Goal: Contribute content: Add original content to the website for others to see

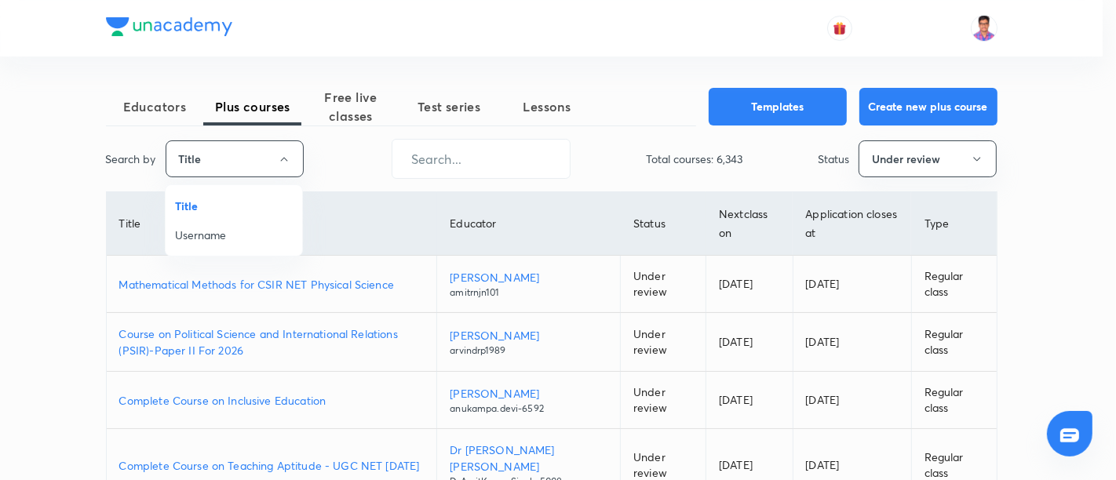
click at [216, 241] on span "Username" at bounding box center [234, 235] width 118 height 16
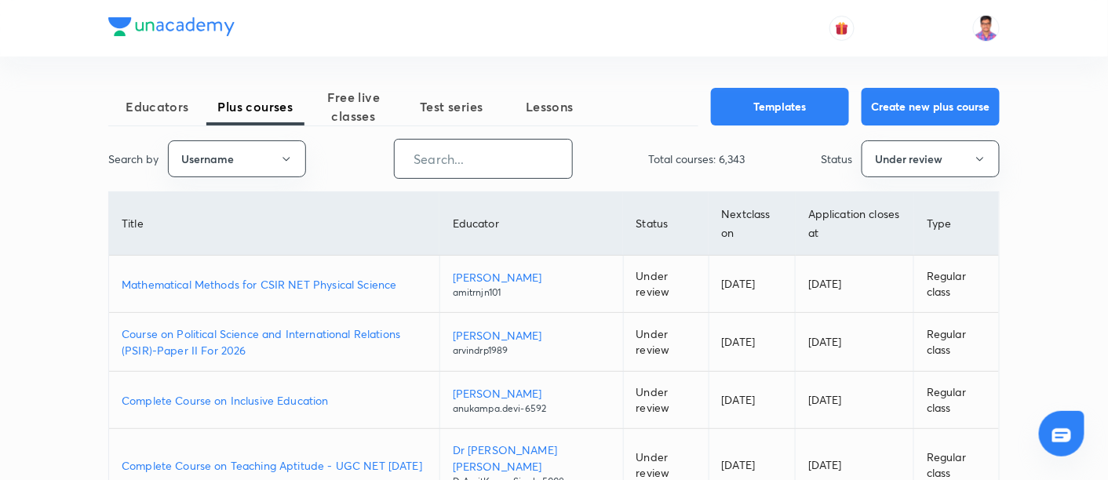
click at [459, 161] on input "text" at bounding box center [483, 159] width 177 height 40
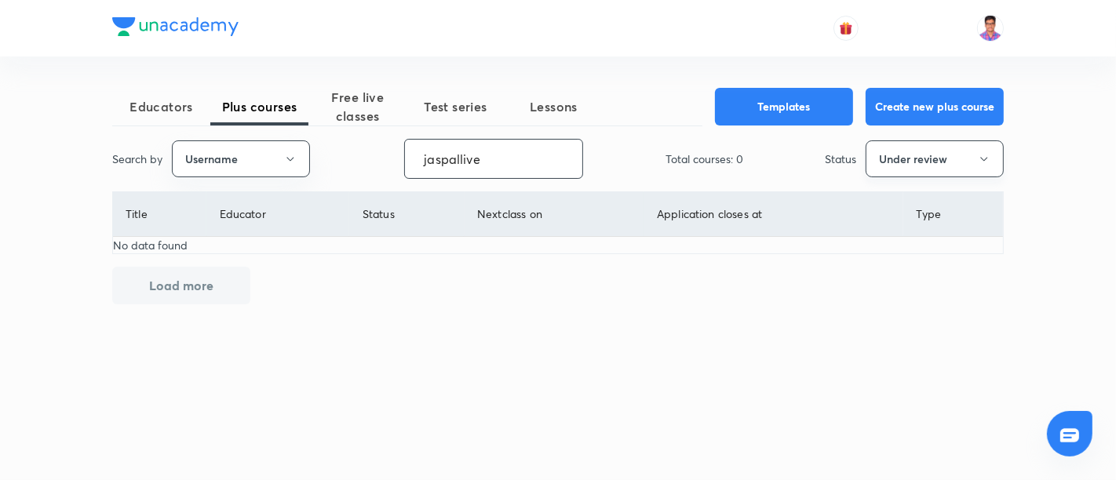
type input "jaspallive"
click at [927, 162] on button "Under review" at bounding box center [934, 158] width 138 height 37
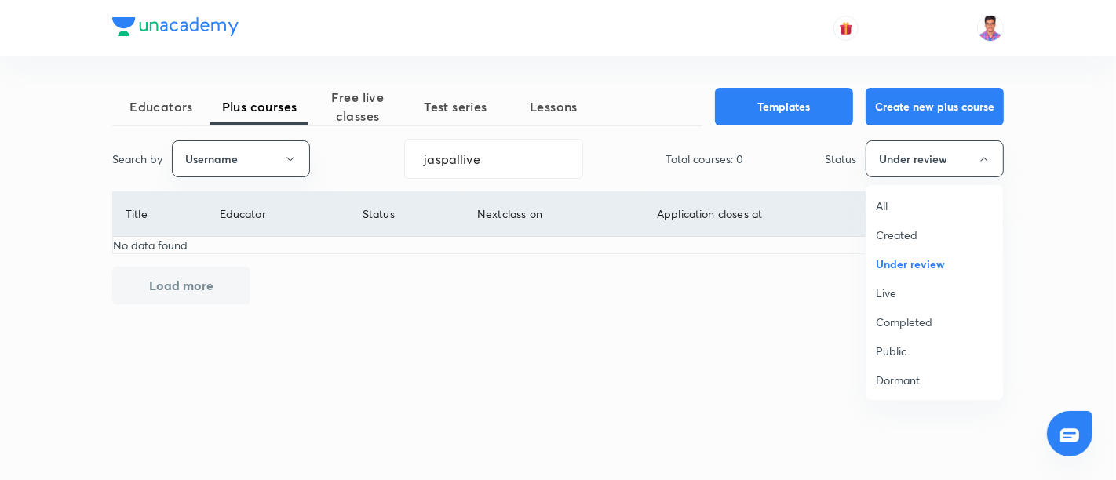
click at [889, 319] on span "Completed" at bounding box center [935, 322] width 118 height 16
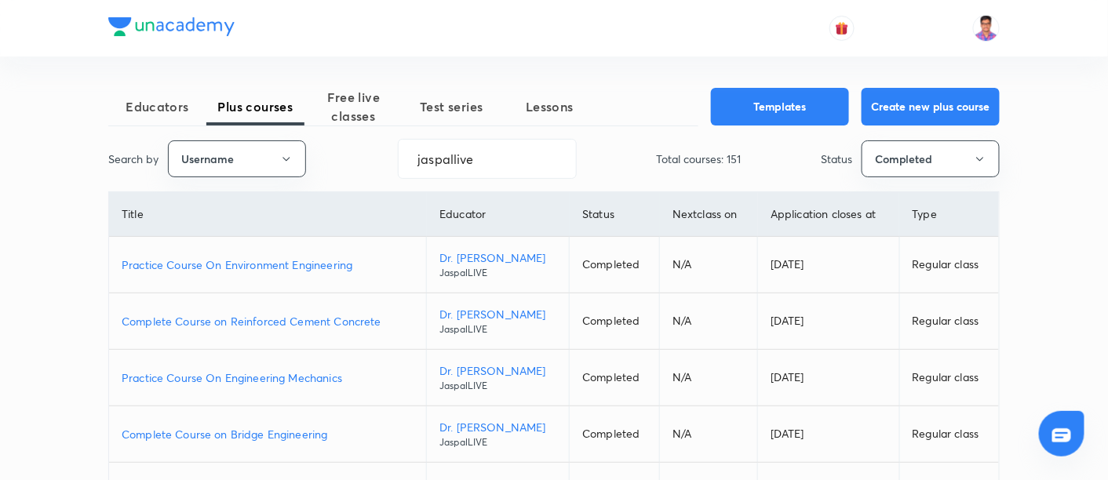
click at [271, 318] on p "Complete Course on Reinforced Cement Concrete" at bounding box center [268, 321] width 292 height 16
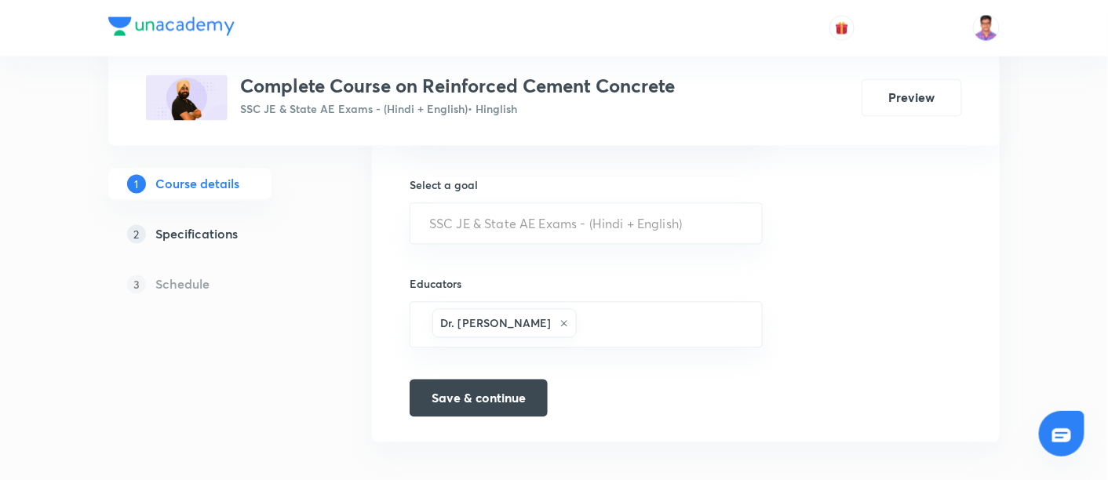
scroll to position [890, 0]
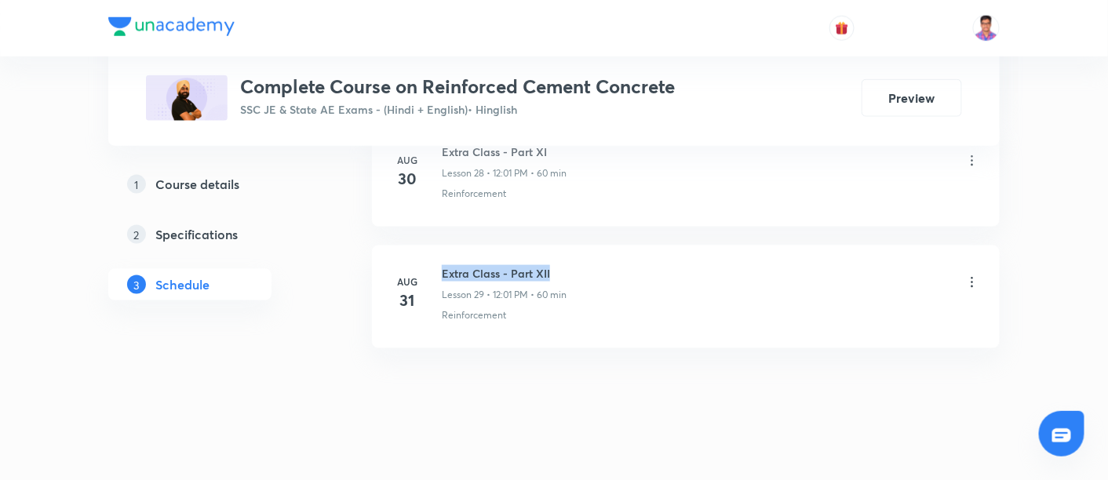
drag, startPoint x: 439, startPoint y: 257, endPoint x: 599, endPoint y: 253, distance: 159.3
click at [599, 265] on div "Aug 31 Extra Class - Part XII Lesson 29 • 12:01 PM • 60 min Reinforcement" at bounding box center [685, 293] width 588 height 57
copy h6 "Extra Class - Part XII"
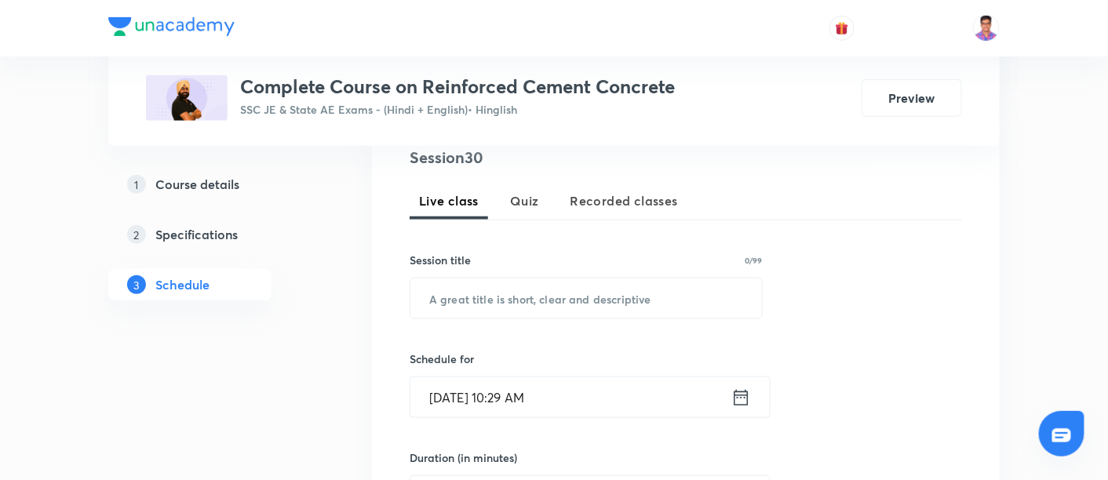
scroll to position [330, 0]
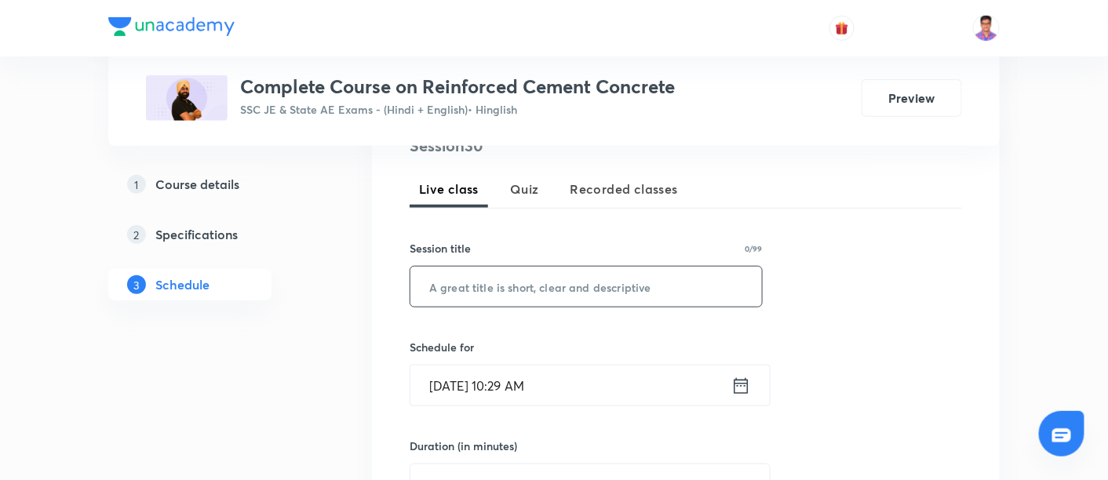
click at [536, 287] on input "text" at bounding box center [585, 287] width 351 height 40
paste input "Extra Class - Part XII"
type input "Extra Class - Part XIII"
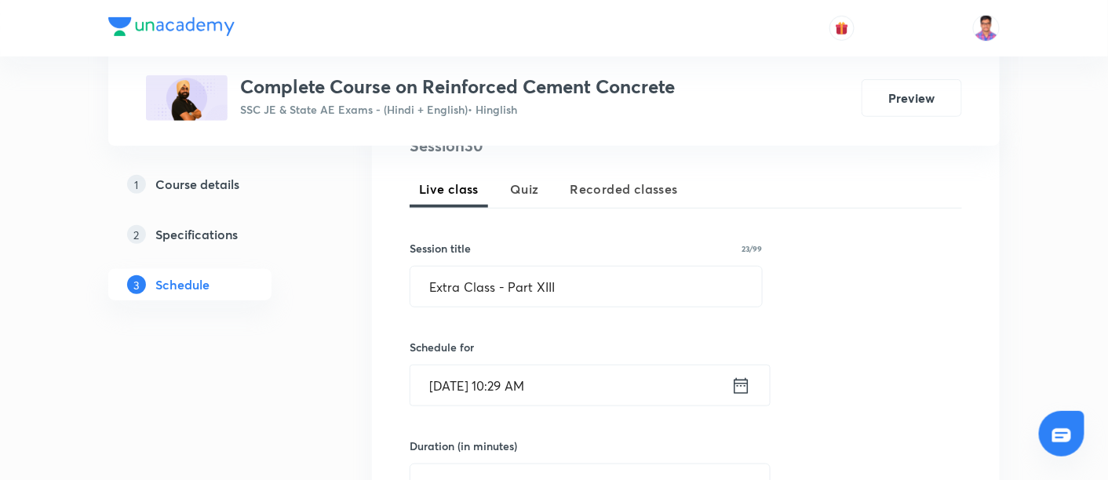
click at [450, 384] on input "Sep 1, 2025, 10:29 AM" at bounding box center [570, 386] width 321 height 40
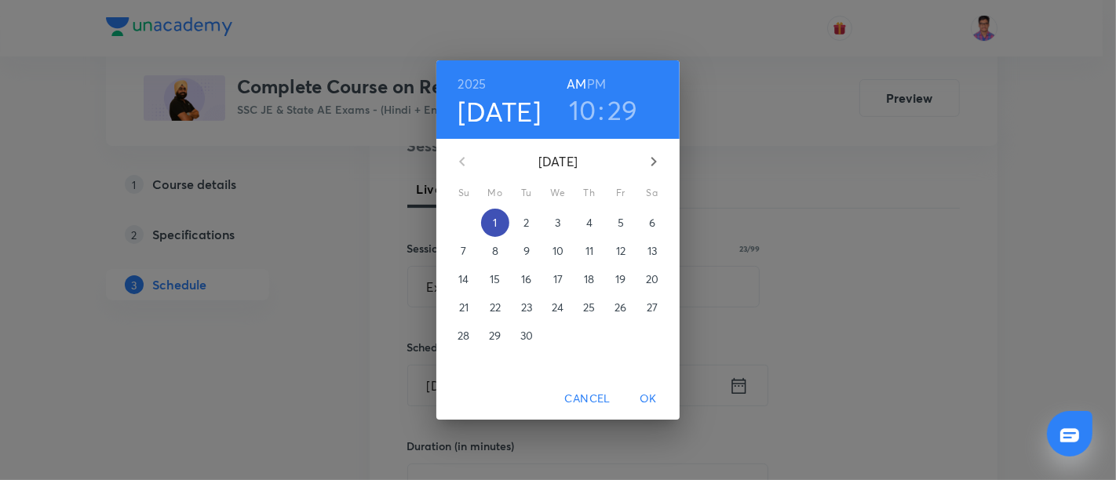
click at [493, 224] on p "1" at bounding box center [495, 223] width 4 height 16
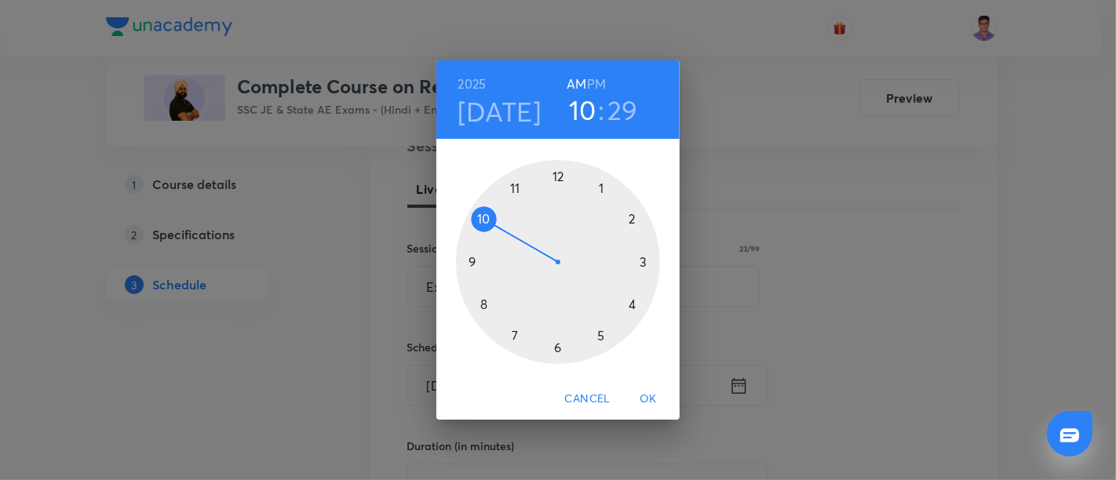
click at [592, 80] on h6 "PM" at bounding box center [596, 84] width 19 height 22
click at [556, 178] on div at bounding box center [558, 262] width 204 height 204
click at [566, 172] on div at bounding box center [558, 262] width 204 height 204
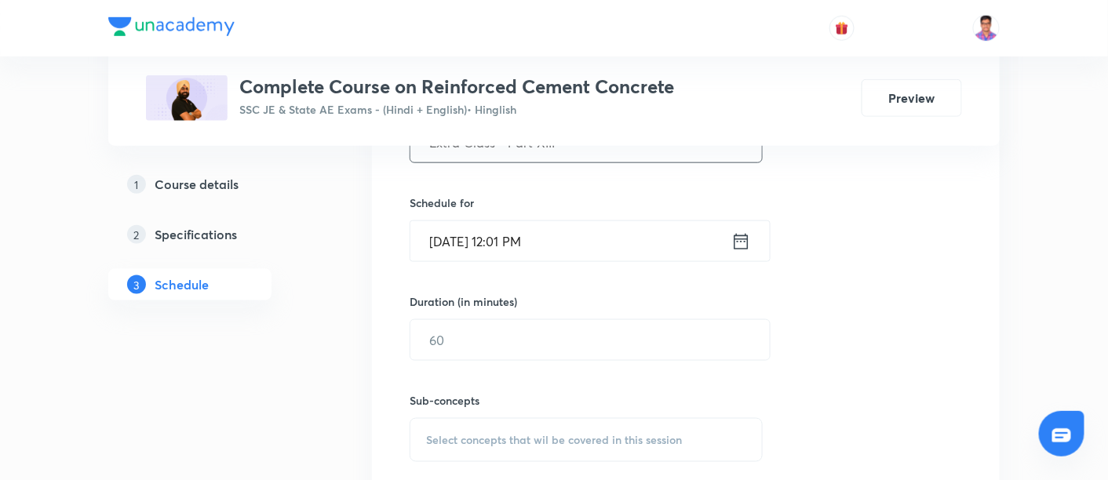
scroll to position [475, 0]
click at [488, 326] on input "text" at bounding box center [589, 339] width 359 height 40
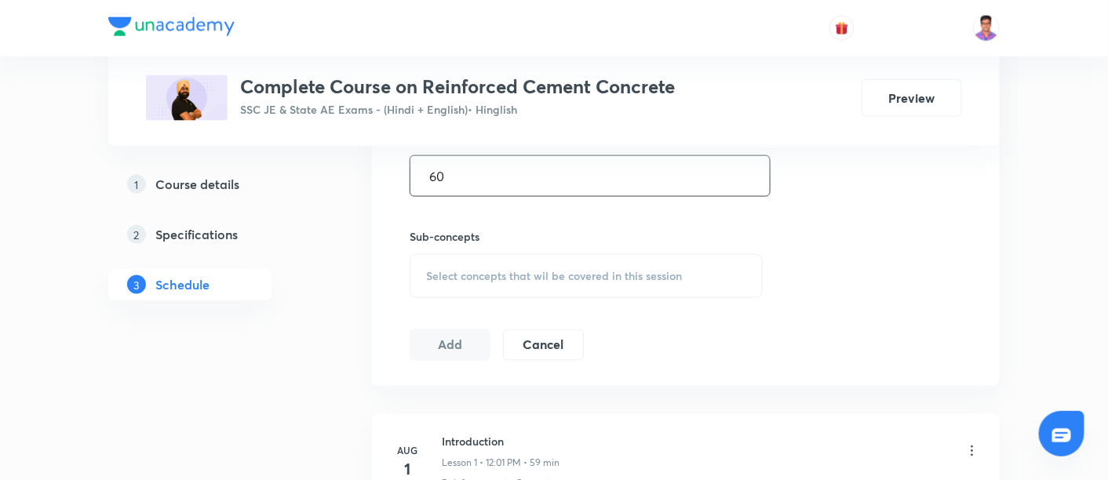
scroll to position [639, 0]
type input "60"
click at [452, 259] on div "Select concepts that wil be covered in this session" at bounding box center [586, 275] width 353 height 44
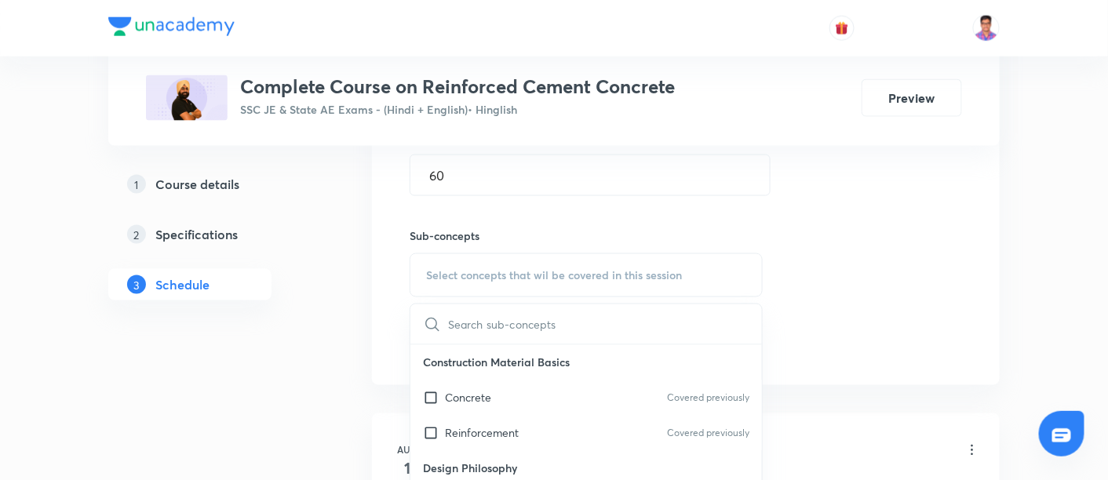
scroll to position [810, 0]
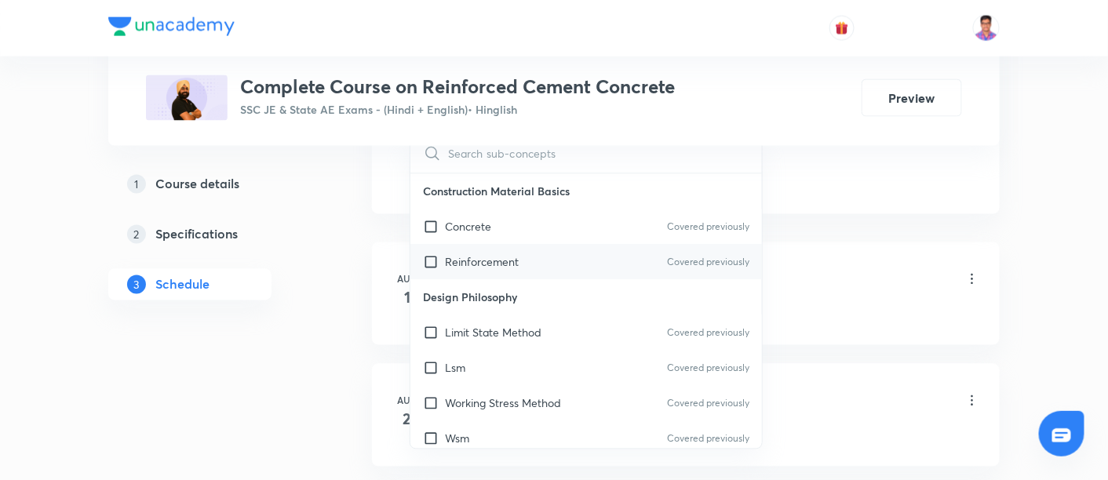
click at [537, 251] on div "Reinforcement Covered previously" at bounding box center [585, 262] width 351 height 35
checkbox input "true"
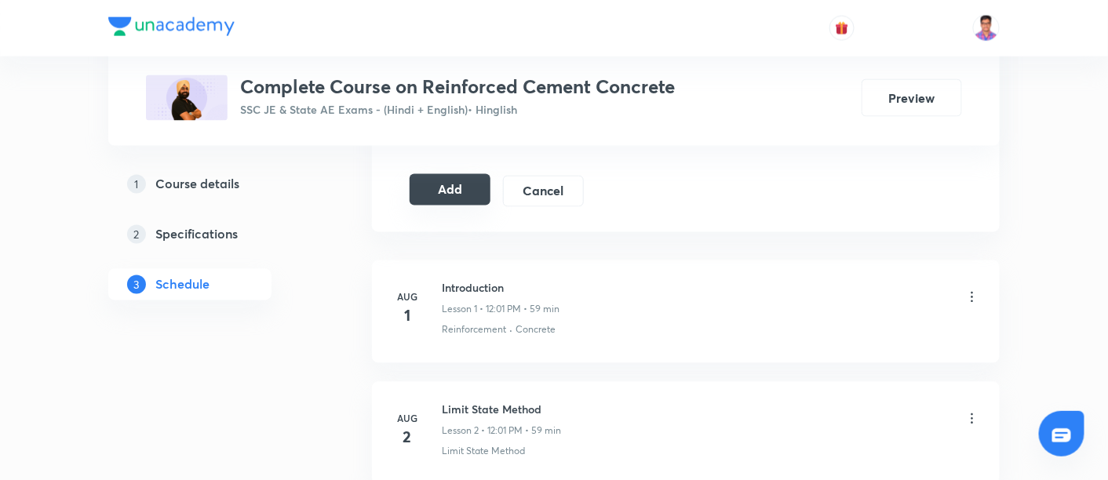
click at [446, 191] on button "Add" at bounding box center [450, 189] width 81 height 31
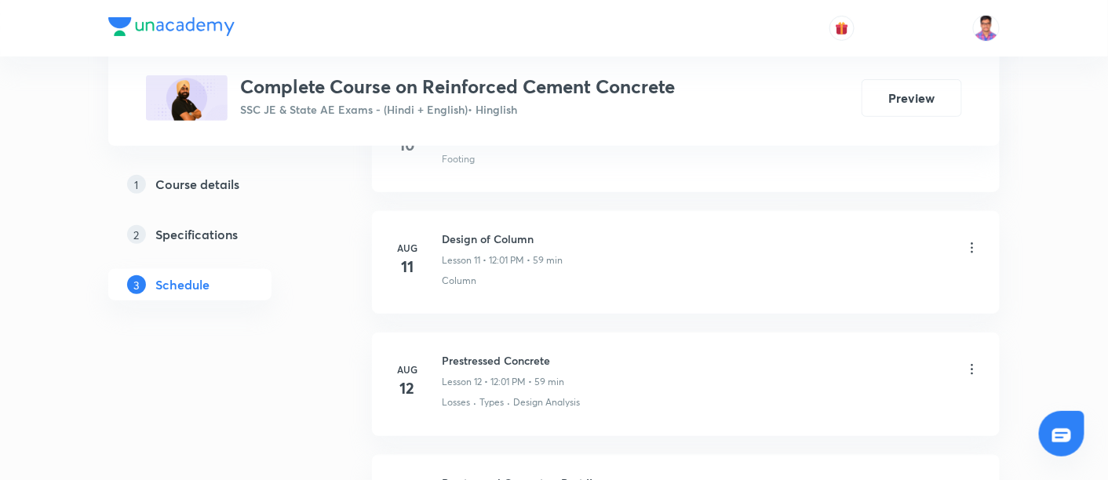
scroll to position [2121, 0]
